Goal: Task Accomplishment & Management: Complete application form

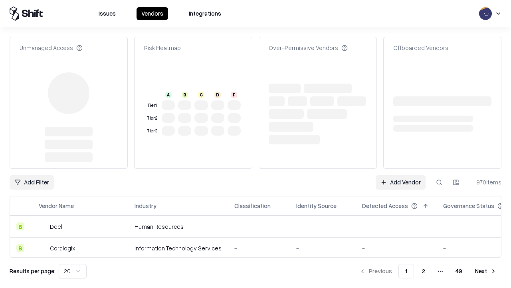
click at [401, 175] on link "Add Vendor" at bounding box center [401, 182] width 50 height 14
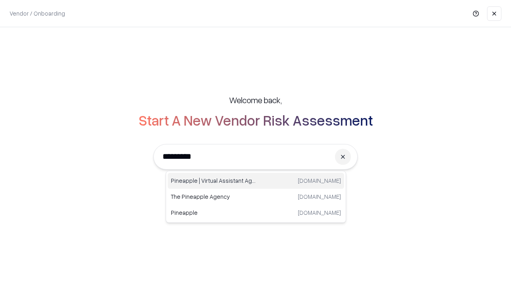
click at [256, 181] on div "Pineapple | Virtual Assistant Agency [DOMAIN_NAME]" at bounding box center [256, 181] width 177 height 16
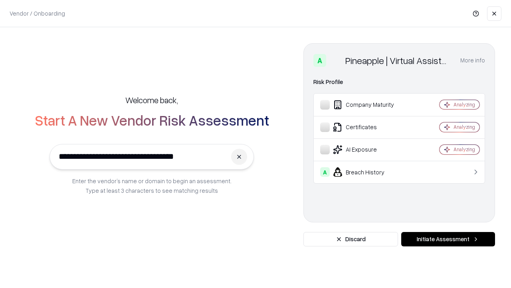
type input "**********"
click at [448, 239] on button "Initiate Assessment" at bounding box center [448, 239] width 94 height 14
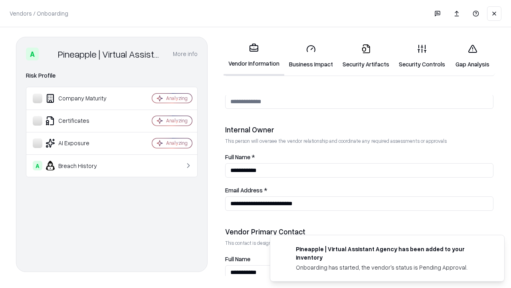
scroll to position [414, 0]
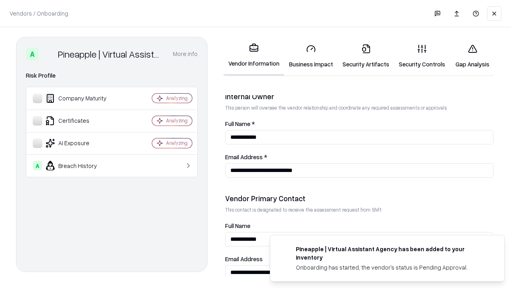
click at [311, 56] on link "Business Impact" at bounding box center [311, 56] width 54 height 37
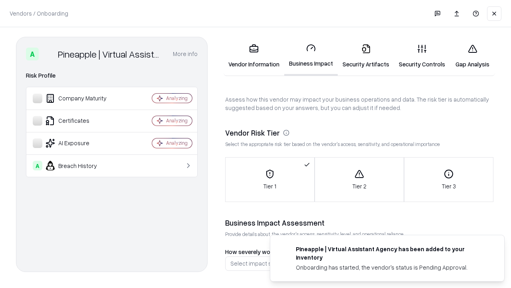
click at [473, 56] on link "Gap Analysis" at bounding box center [472, 56] width 45 height 37
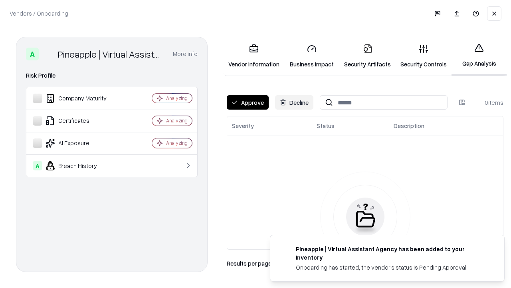
click at [248, 102] on button "Approve" at bounding box center [248, 102] width 42 height 14
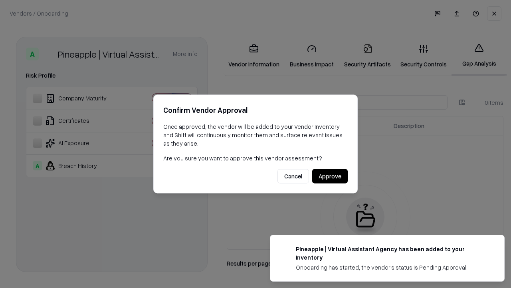
click at [330, 176] on button "Approve" at bounding box center [330, 176] width 36 height 14
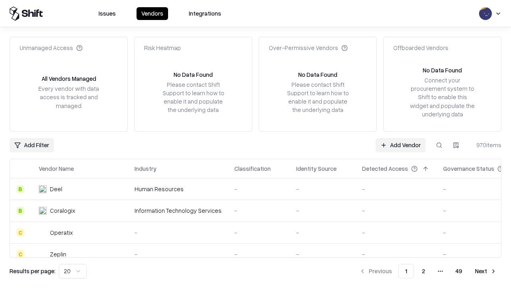
type input "**********"
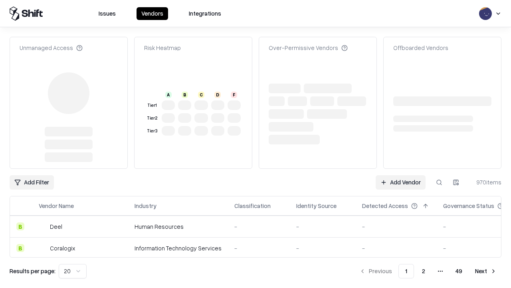
click at [401, 175] on link "Add Vendor" at bounding box center [401, 182] width 50 height 14
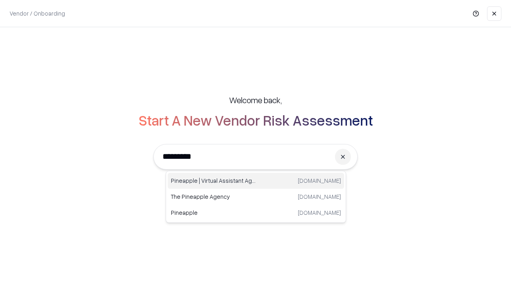
click at [256, 181] on div "Pineapple | Virtual Assistant Agency [DOMAIN_NAME]" at bounding box center [256, 181] width 177 height 16
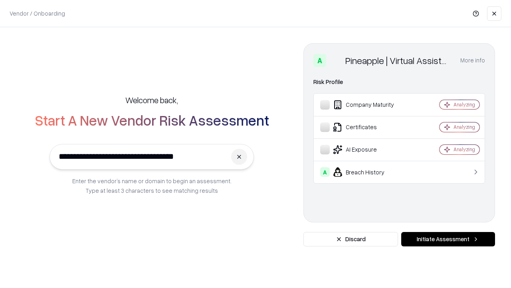
type input "**********"
click at [448, 239] on button "Initiate Assessment" at bounding box center [448, 239] width 94 height 14
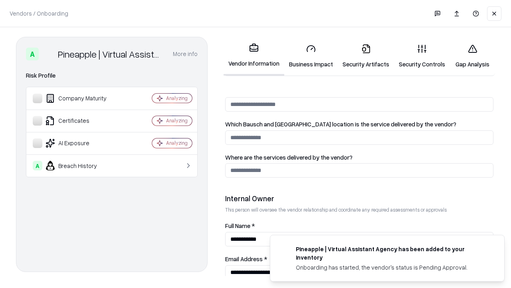
scroll to position [414, 0]
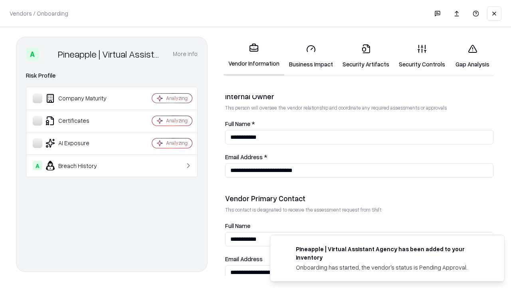
click at [473, 56] on link "Gap Analysis" at bounding box center [472, 56] width 45 height 37
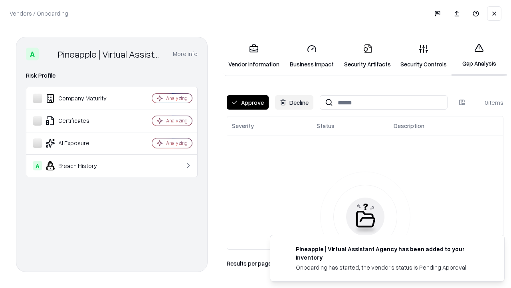
click at [248, 102] on button "Approve" at bounding box center [248, 102] width 42 height 14
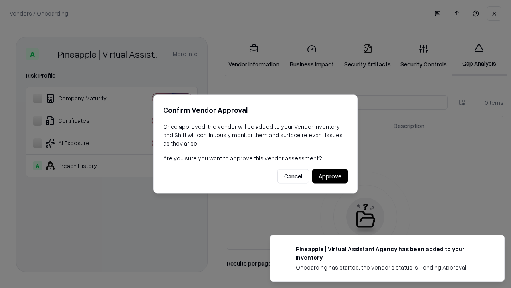
click at [330, 176] on button "Approve" at bounding box center [330, 176] width 36 height 14
